Goal: Transaction & Acquisition: Obtain resource

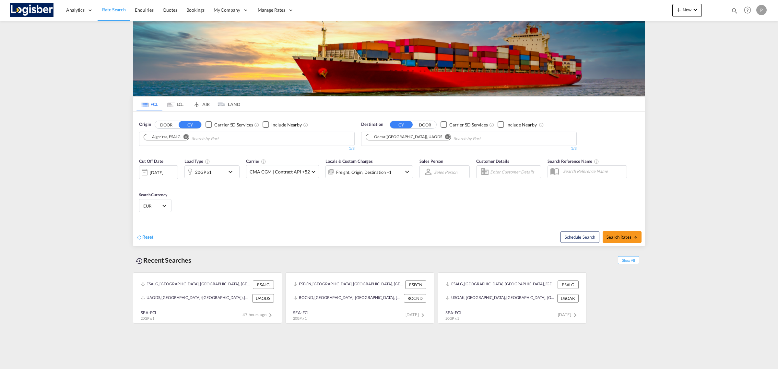
click at [259, 139] on md-chips "Algeciras, ESALG" at bounding box center [246, 139] width 215 height 14
click at [188, 137] on md-icon "Remove" at bounding box center [186, 136] width 5 height 5
click at [445, 137] on md-icon "Remove" at bounding box center [447, 136] width 5 height 5
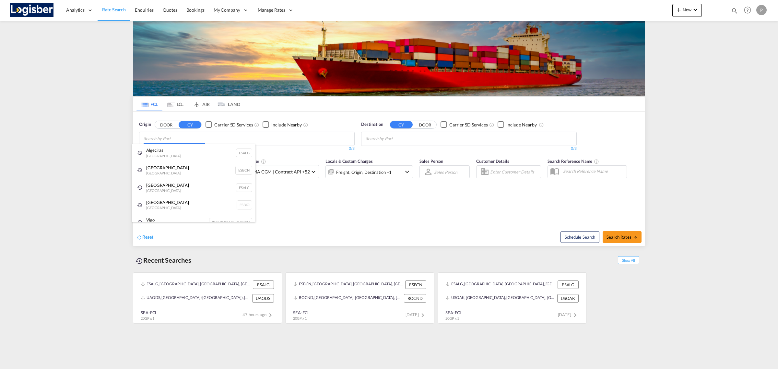
click at [222, 140] on body "Analytics Reports Dashboard Rate Search Enquiries Quotes Bookings" at bounding box center [389, 184] width 778 height 369
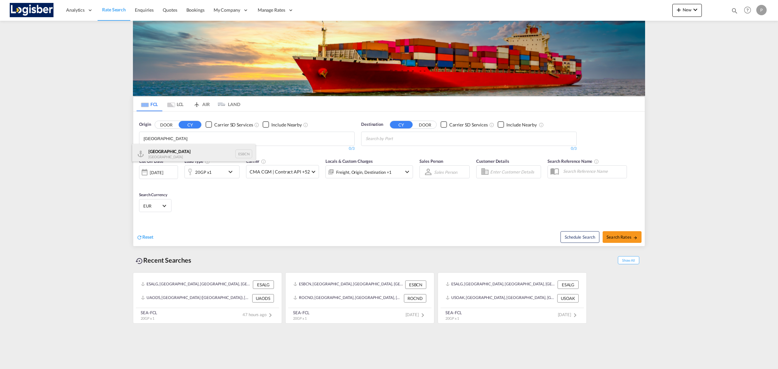
type input "[GEOGRAPHIC_DATA]"
click at [164, 155] on div "Barcelona Spain ESBCN" at bounding box center [193, 153] width 123 height 19
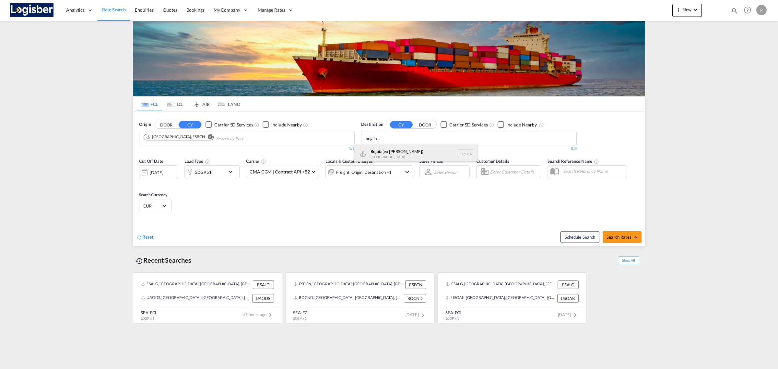
type input "bejaia"
click at [382, 148] on div "Bejaia (ex Bougie) [GEOGRAPHIC_DATA] [GEOGRAPHIC_DATA]" at bounding box center [416, 153] width 123 height 19
click at [220, 175] on div "20GP x1" at bounding box center [205, 171] width 40 height 13
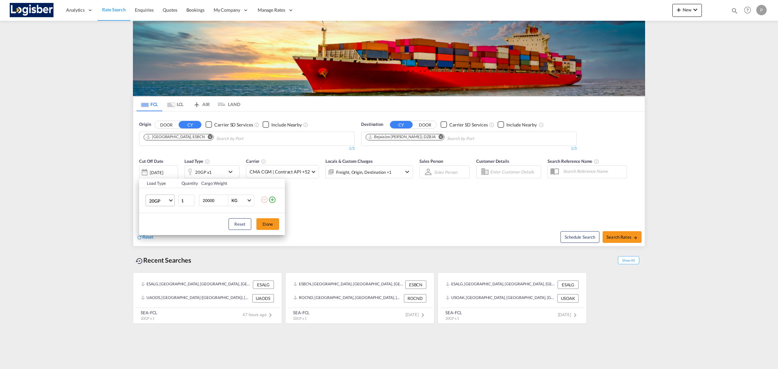
click at [165, 202] on span "20GP" at bounding box center [158, 201] width 19 height 6
click at [161, 232] on md-option "40HC" at bounding box center [166, 232] width 44 height 16
click at [272, 224] on button "Done" at bounding box center [268, 224] width 23 height 12
click at [354, 224] on div "Reset" at bounding box center [264, 232] width 254 height 18
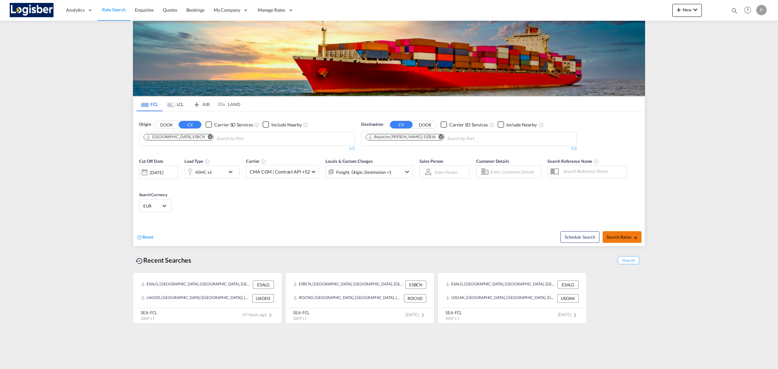
click at [612, 235] on span "Search Rates" at bounding box center [622, 237] width 31 height 5
type input "ESBCN to DZBJA / [DATE]"
